Goal: Navigation & Orientation: Find specific page/section

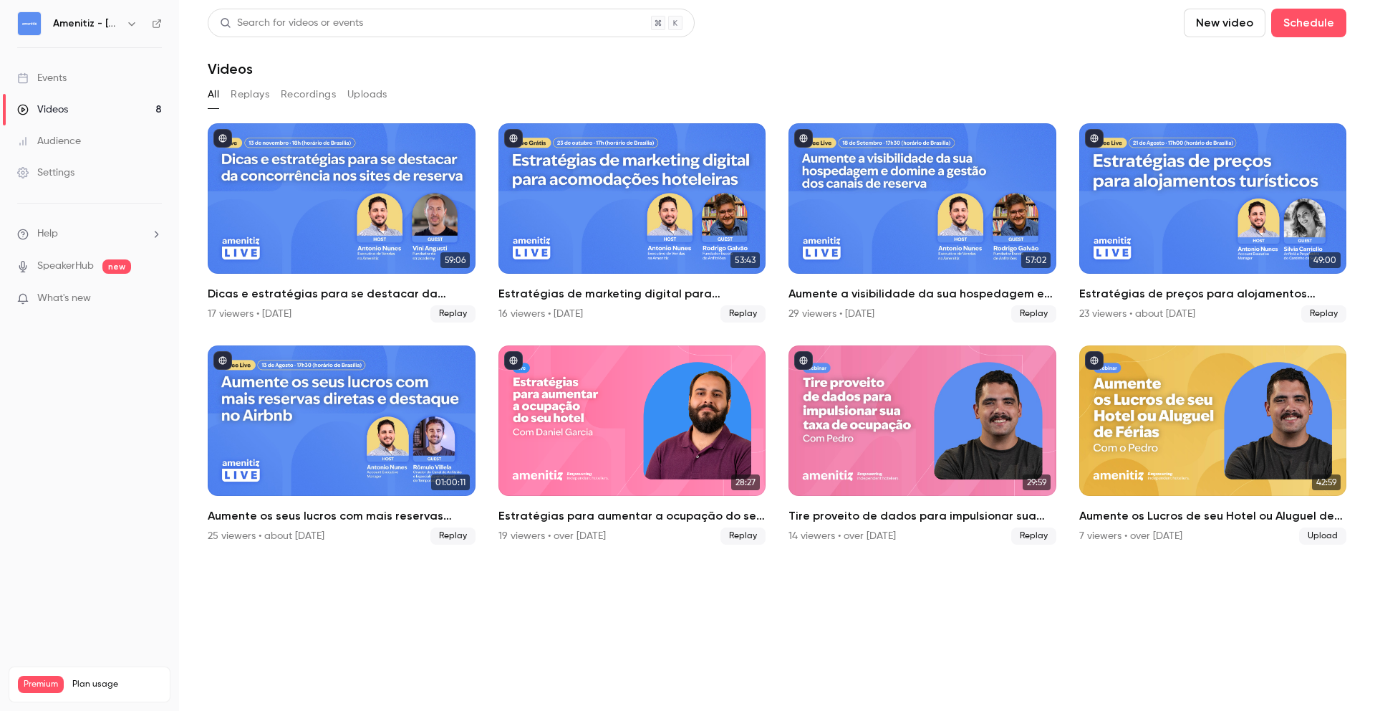
click at [132, 27] on icon "button" at bounding box center [131, 23] width 11 height 11
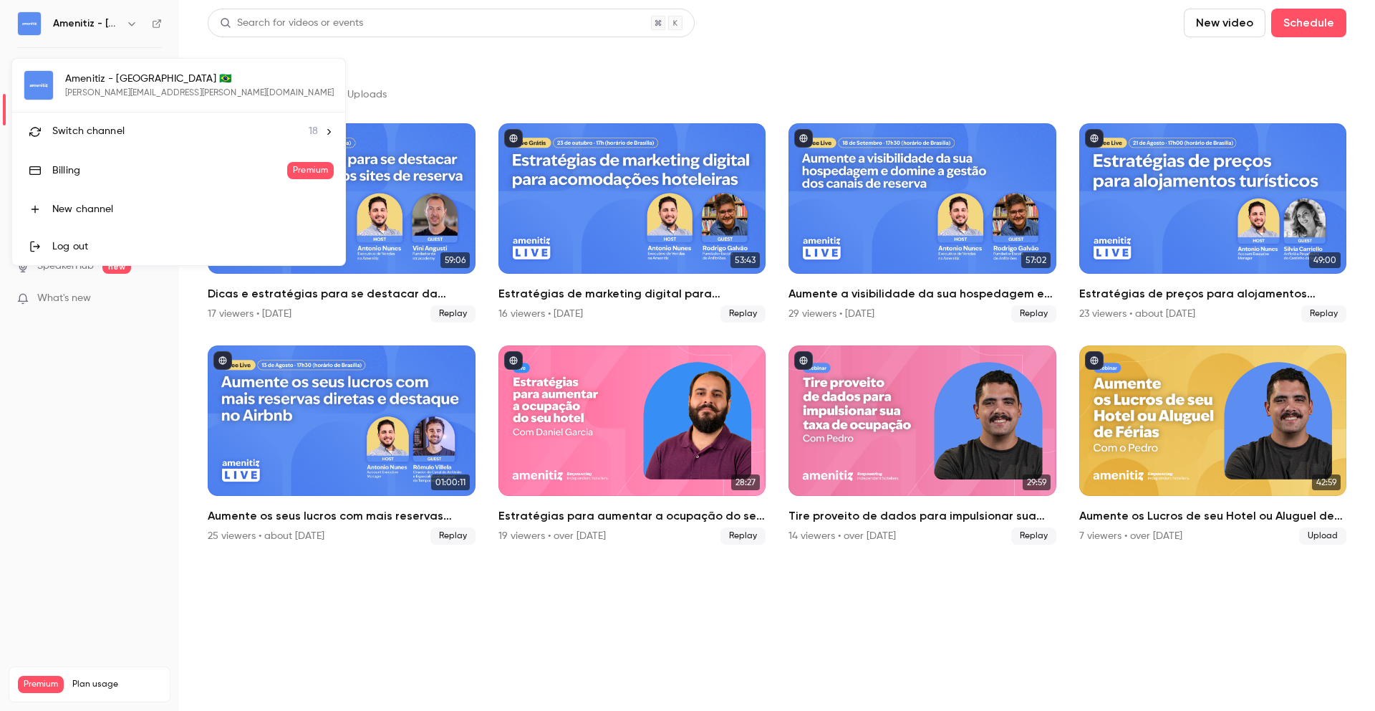
click at [125, 122] on li "Switch channel 18" at bounding box center [178, 131] width 333 height 38
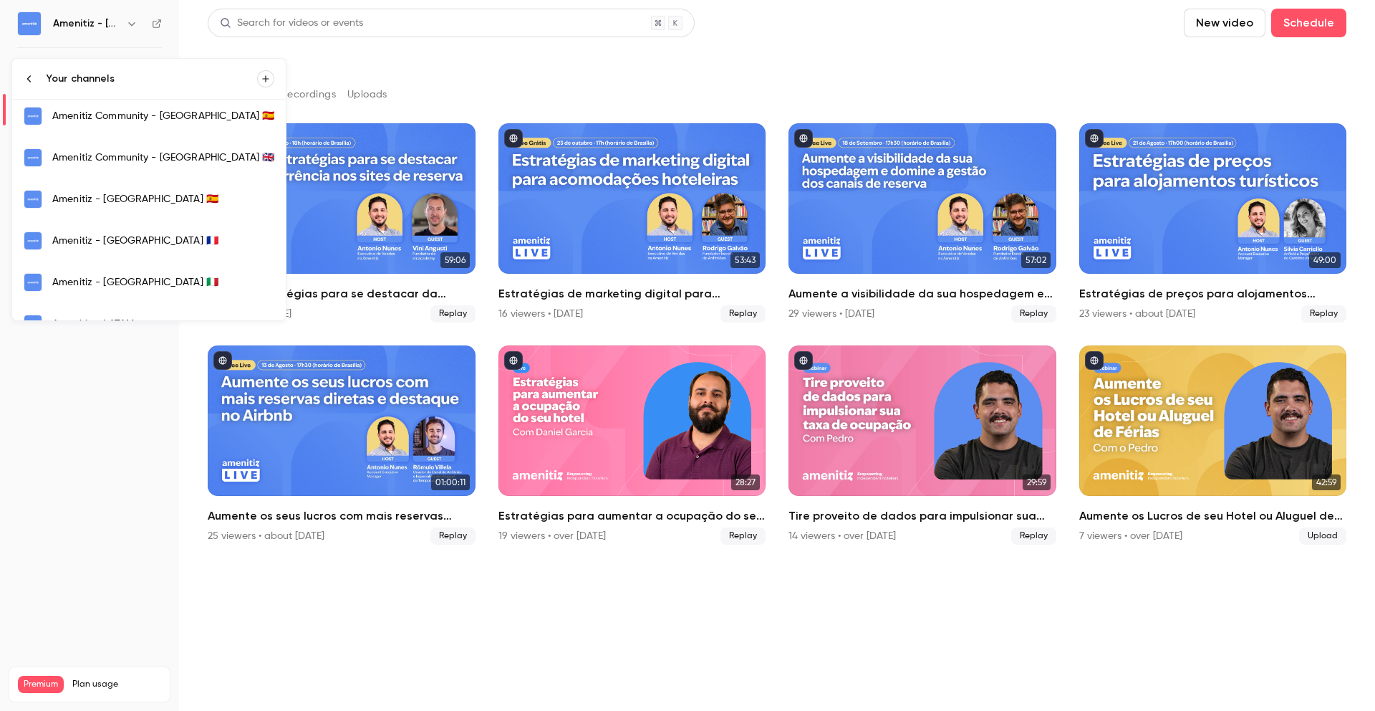
scroll to position [264, 0]
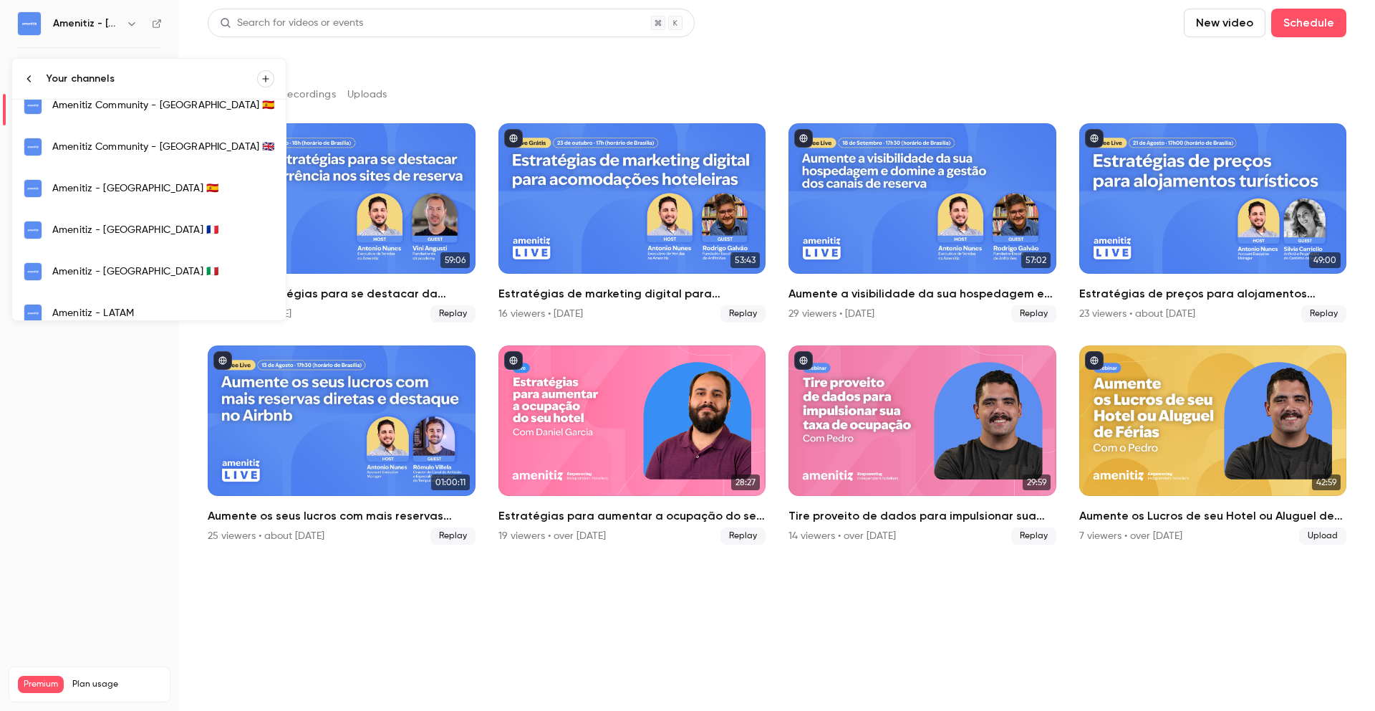
click at [147, 237] on link "Amenitiz - [GEOGRAPHIC_DATA] 🇫🇷" at bounding box center [149, 230] width 274 height 42
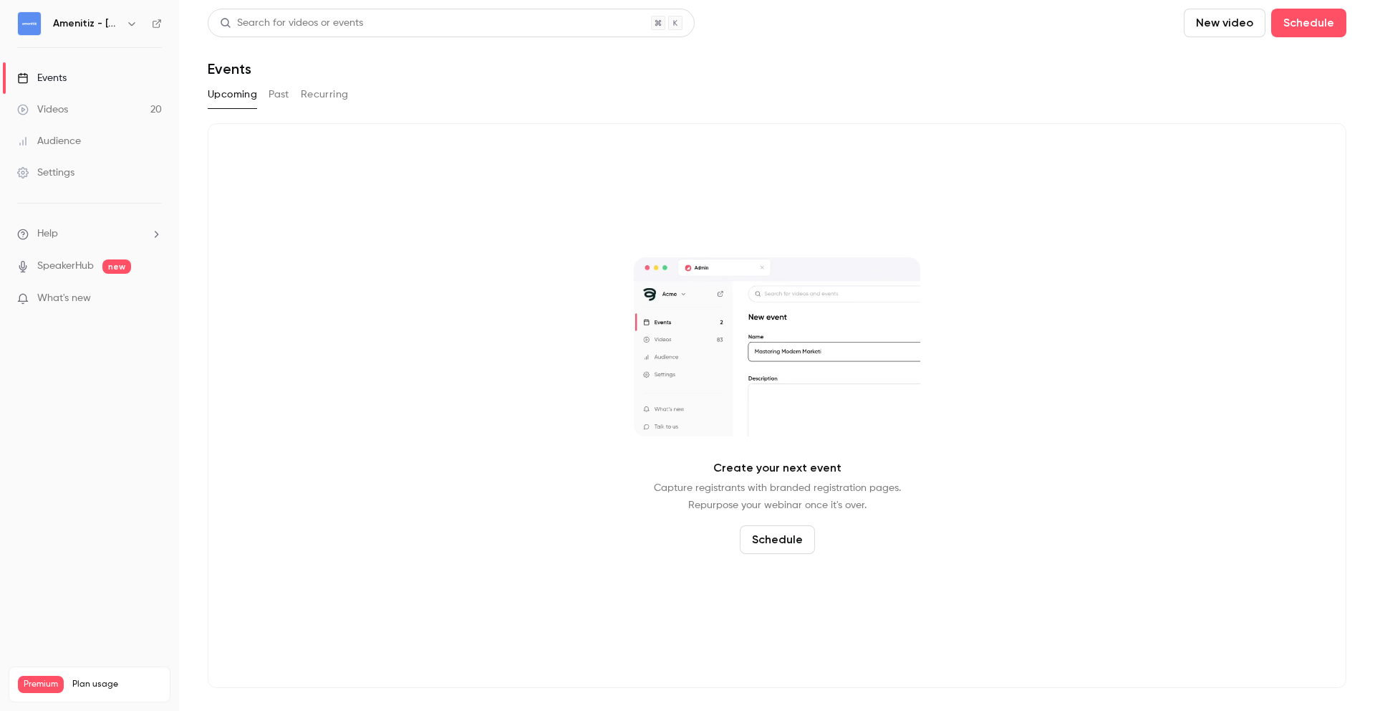
click at [266, 95] on div "Upcoming Past Recurring" at bounding box center [777, 94] width 1139 height 23
click at [278, 94] on button "Past" at bounding box center [279, 94] width 21 height 23
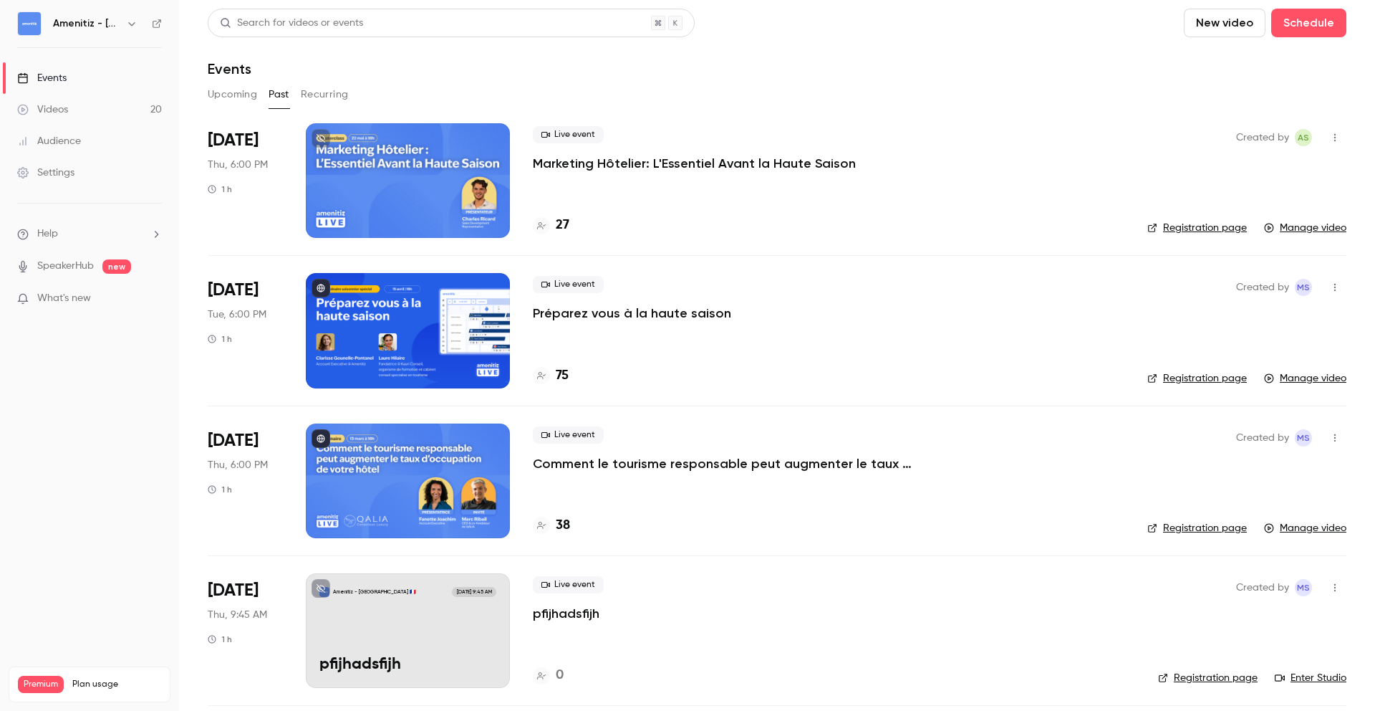
click at [231, 90] on button "Upcoming" at bounding box center [232, 94] width 49 height 23
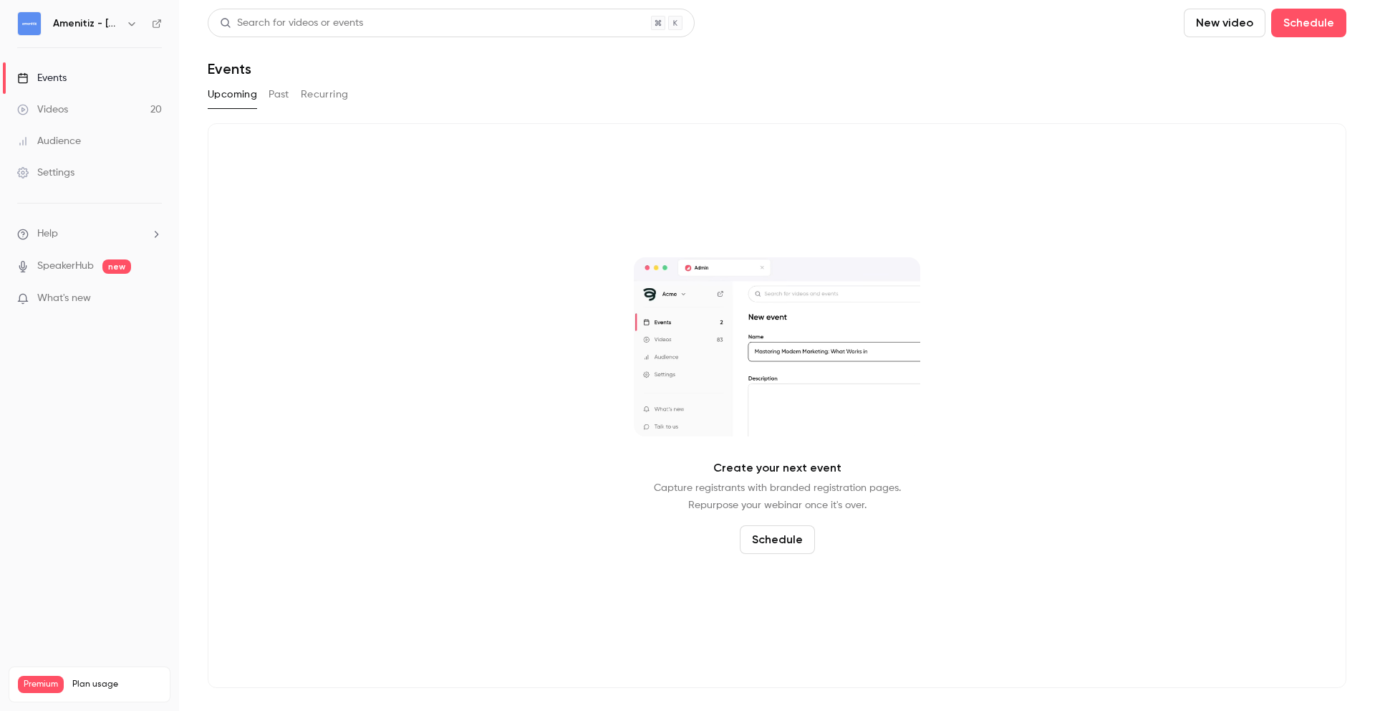
click at [283, 92] on button "Past" at bounding box center [279, 94] width 21 height 23
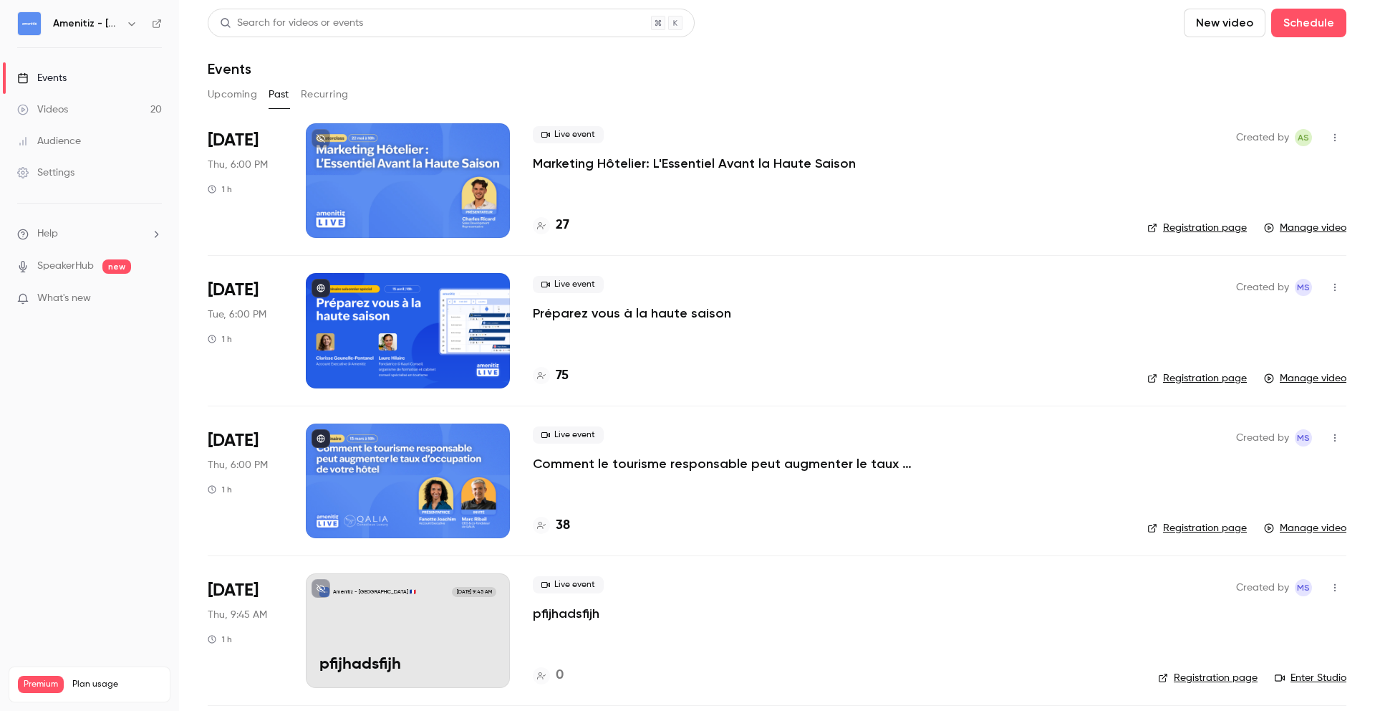
click at [129, 23] on icon "button" at bounding box center [131, 24] width 6 height 4
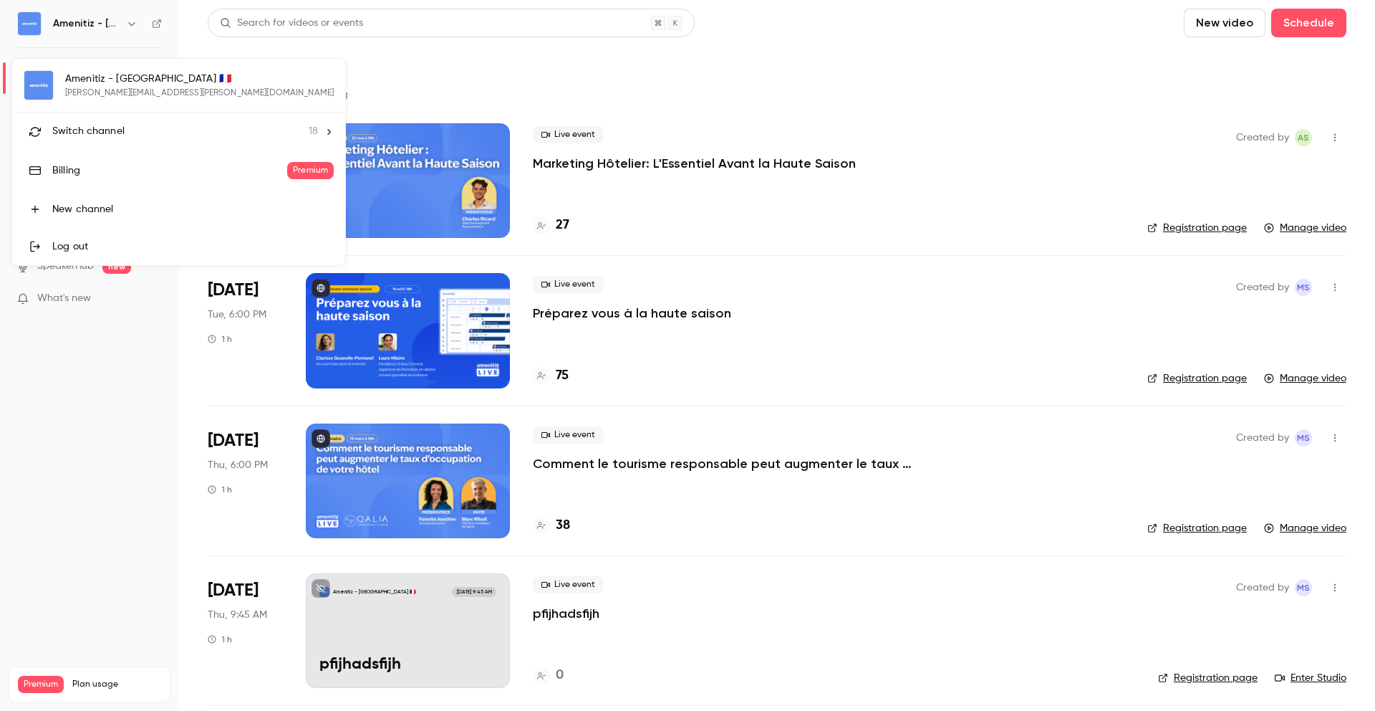
click at [744, 101] on div at bounding box center [687, 355] width 1375 height 711
